Goal: Task Accomplishment & Management: Use online tool/utility

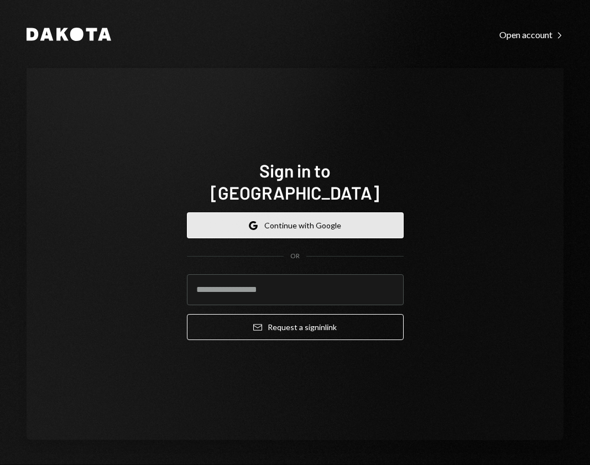
click at [269, 221] on button "Google Continue with Google" at bounding box center [295, 225] width 217 height 26
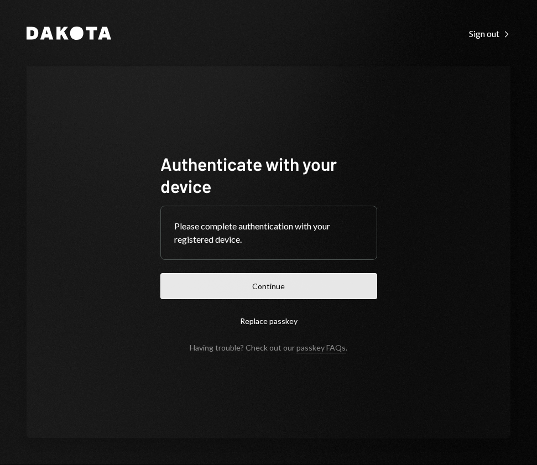
click at [256, 293] on button "Continue" at bounding box center [268, 286] width 217 height 26
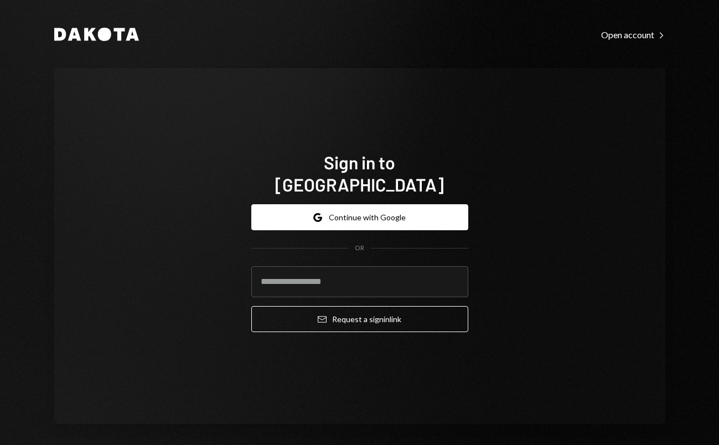
click at [334, 222] on form "Google Continue with Google OR Email Request a sign in link" at bounding box center [359, 268] width 217 height 128
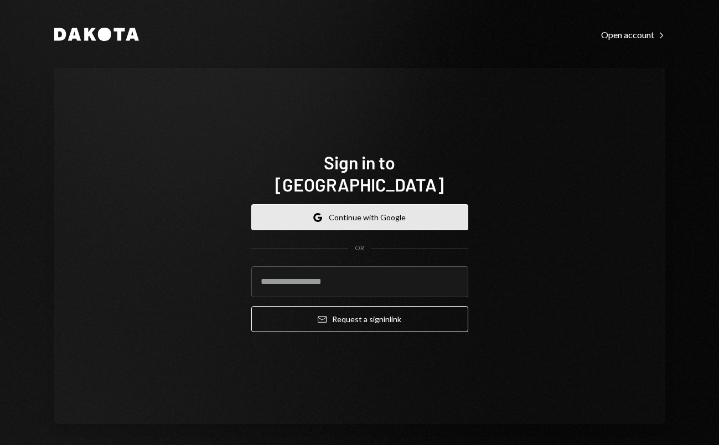
click at [352, 204] on button "Google Continue with Google" at bounding box center [359, 217] width 217 height 26
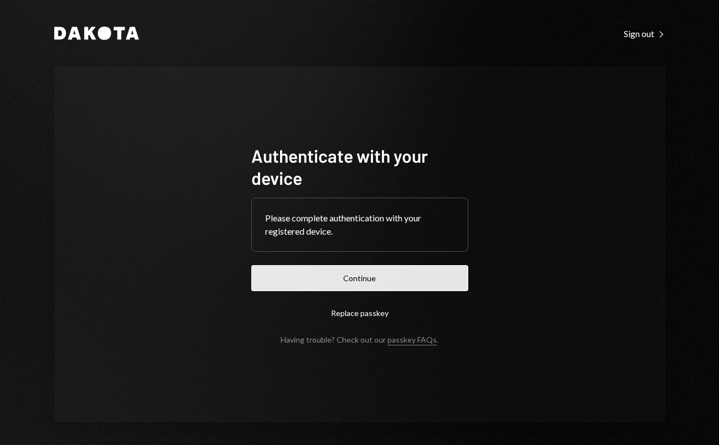
click at [320, 269] on button "Continue" at bounding box center [359, 278] width 217 height 26
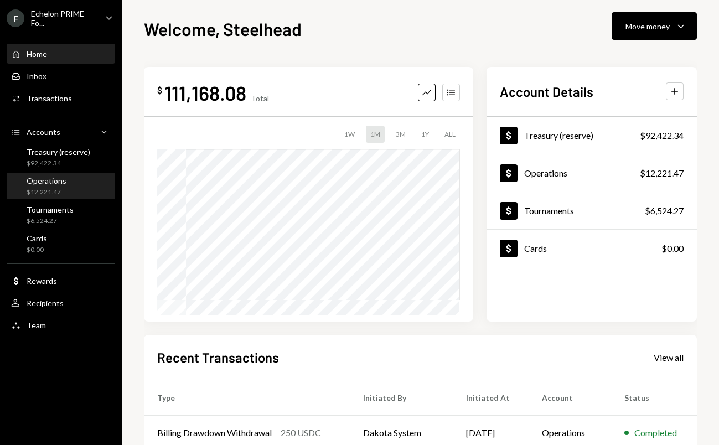
click at [62, 182] on div "Operations" at bounding box center [47, 180] width 40 height 9
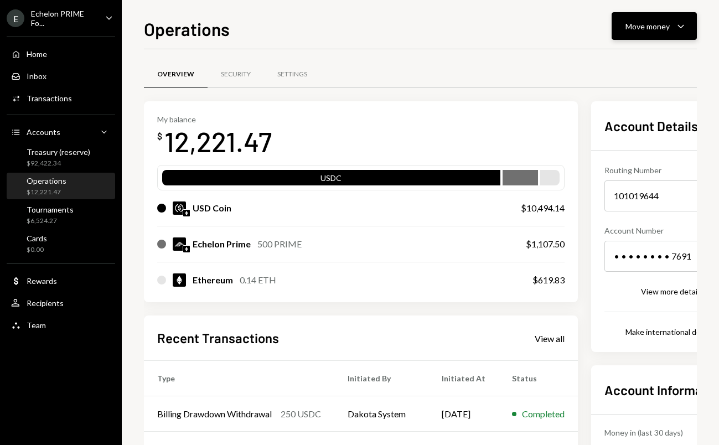
click at [658, 24] on div "Move money" at bounding box center [647, 26] width 44 height 12
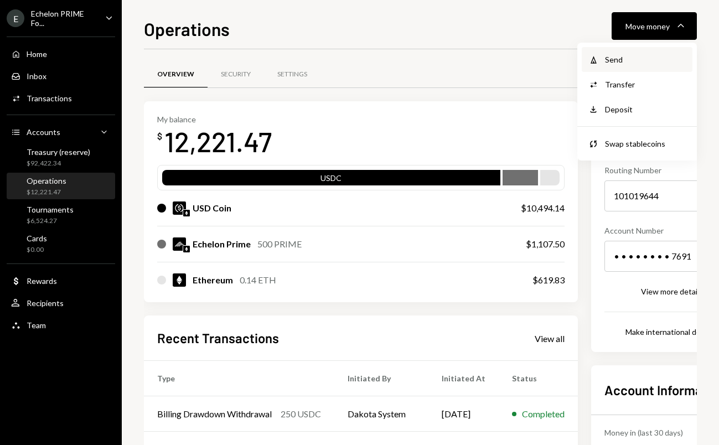
click at [605, 64] on div "Send" at bounding box center [645, 60] width 81 height 12
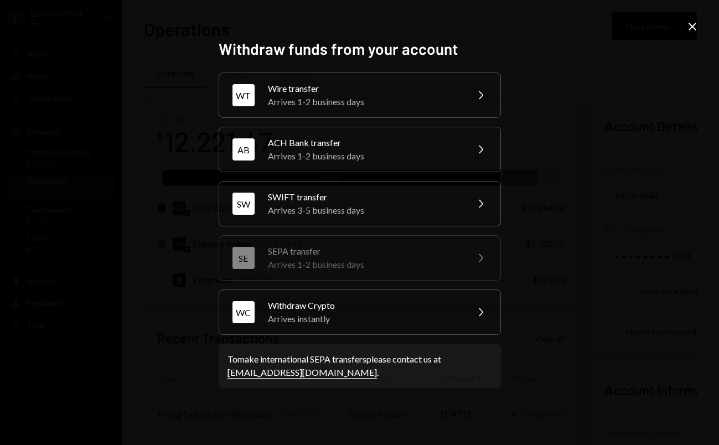
click at [98, 194] on div "Withdraw funds from your account WT Wire transfer Arrives 1-2 business days Che…" at bounding box center [359, 222] width 719 height 445
click at [362, 323] on div "Arrives instantly" at bounding box center [364, 318] width 192 height 13
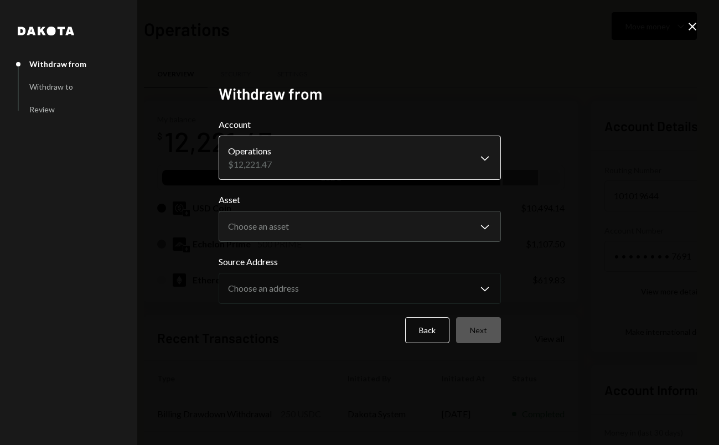
click at [292, 161] on body "E Echelon PRIME Fo... Caret Down Home Home Inbox Inbox Activities Transactions …" at bounding box center [359, 222] width 719 height 445
click at [317, 212] on button "Choose an asset Chevron Down" at bounding box center [359, 226] width 282 height 31
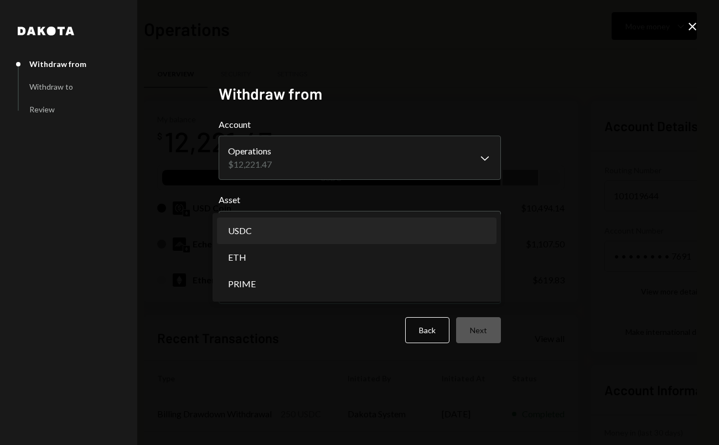
select select "****"
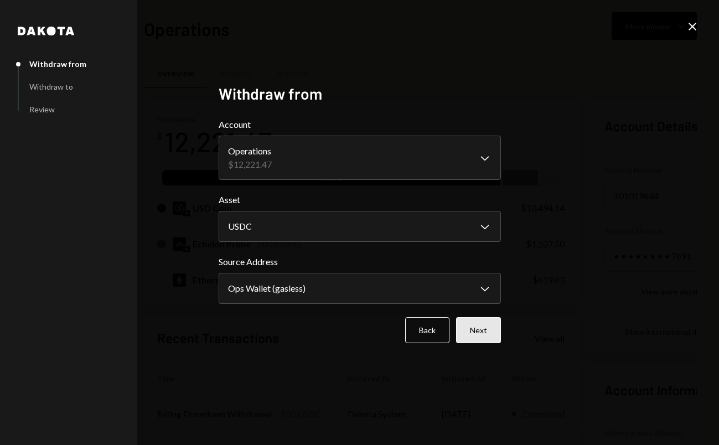
click at [473, 340] on button "Next" at bounding box center [478, 330] width 45 height 26
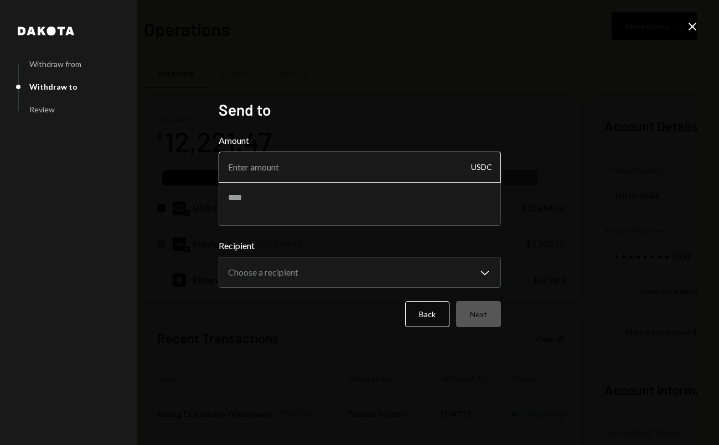
click at [306, 161] on input "Amount" at bounding box center [359, 167] width 282 height 31
type input "1"
type input "1500"
click at [289, 199] on textarea at bounding box center [359, 203] width 282 height 44
click at [334, 188] on textarea "**********" at bounding box center [359, 203] width 282 height 44
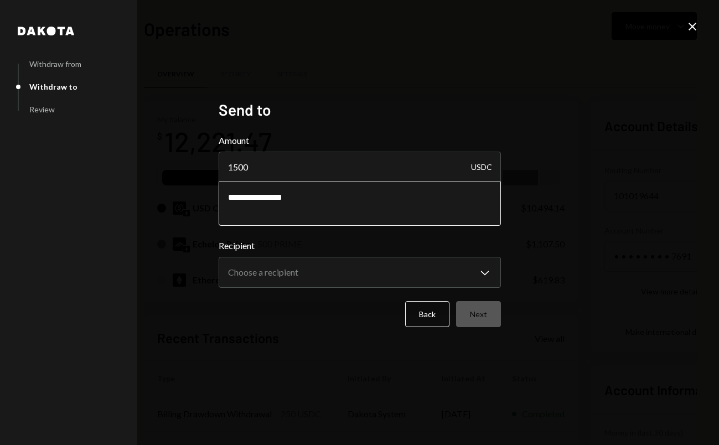
click at [330, 202] on textarea "**********" at bounding box center [359, 203] width 282 height 44
type textarea "**********"
click at [429, 325] on button "Back" at bounding box center [427, 314] width 44 height 26
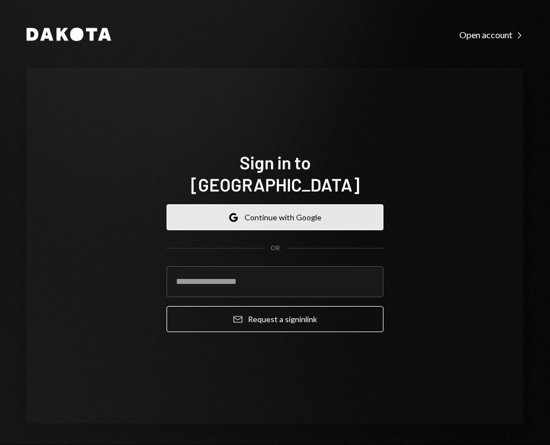
click at [253, 204] on button "Google Continue with Google" at bounding box center [274, 217] width 217 height 26
